Goal: Task Accomplishment & Management: Complete application form

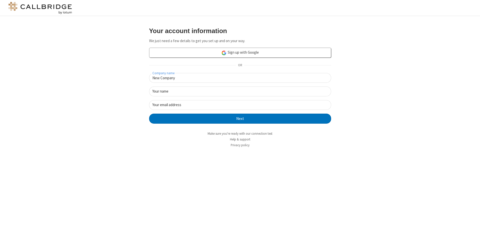
type input "New Company"
type input "New User"
type input "[EMAIL_ADDRESS][DOMAIN_NAME]"
click button "Next" at bounding box center [240, 119] width 182 height 10
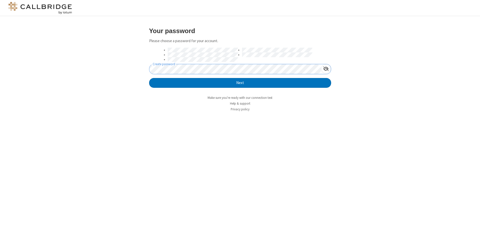
click at [149, 78] on button "Next" at bounding box center [240, 83] width 182 height 10
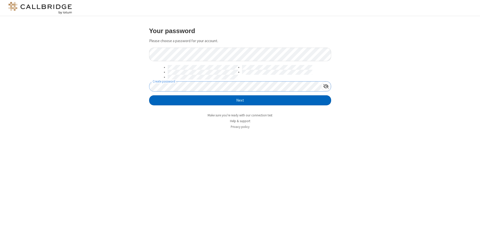
click at [240, 100] on button "Next" at bounding box center [240, 100] width 182 height 10
